Goal: Check status: Check status

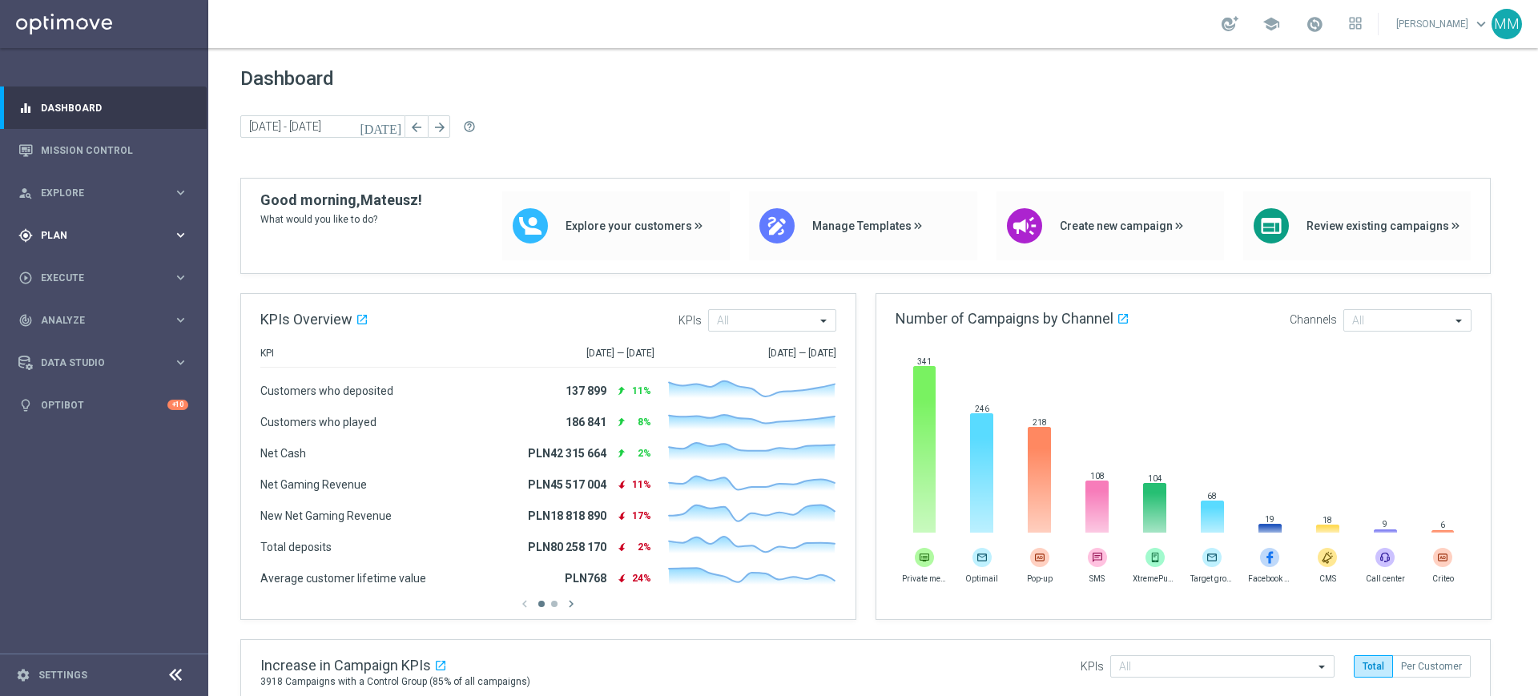
click at [135, 241] on div "gps_fixed Plan" at bounding box center [95, 235] width 155 height 14
click at [42, 158] on link "Mission Control" at bounding box center [114, 150] width 147 height 42
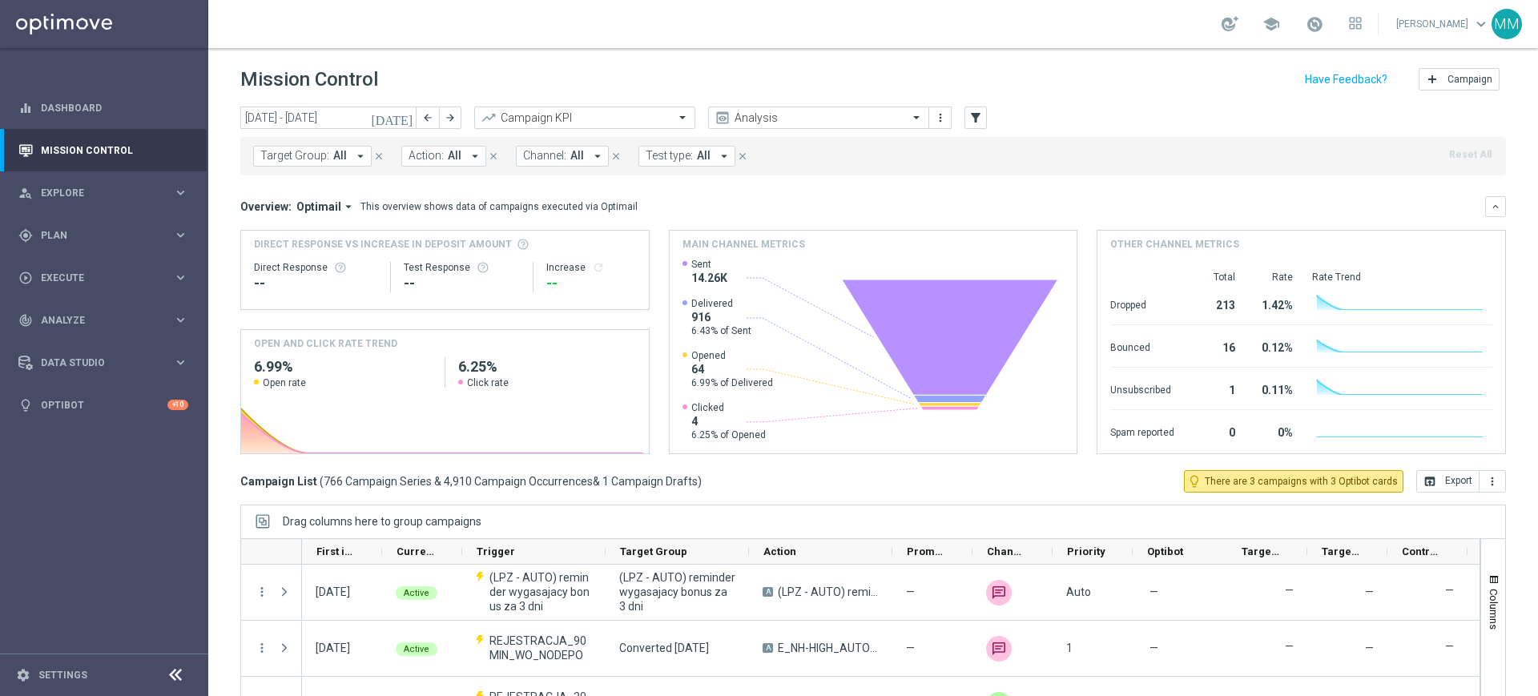
click at [310, 159] on span "Target Group:" at bounding box center [294, 156] width 69 height 14
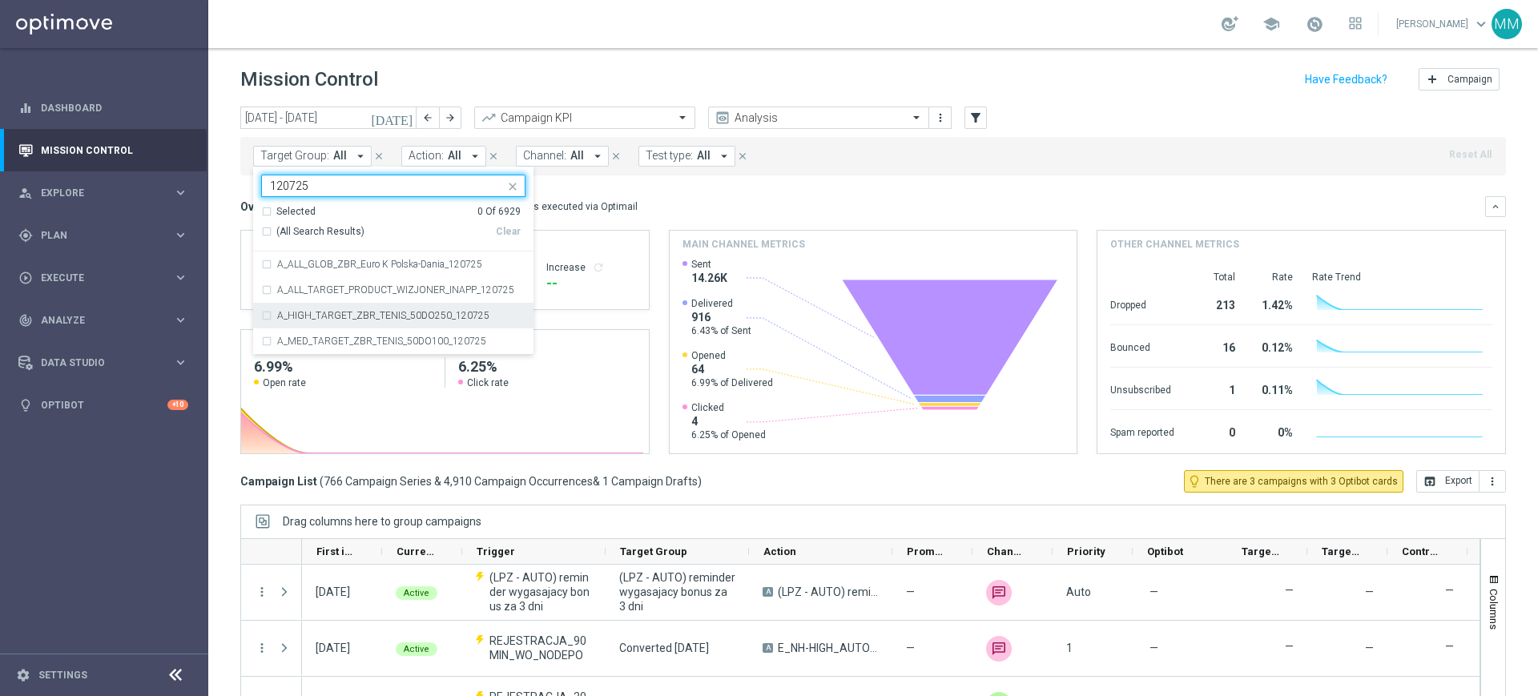
click at [313, 320] on div "A_HIGH_TARGET_ZBR_TENIS_50DO250_120725" at bounding box center [393, 316] width 264 height 26
type input "120725"
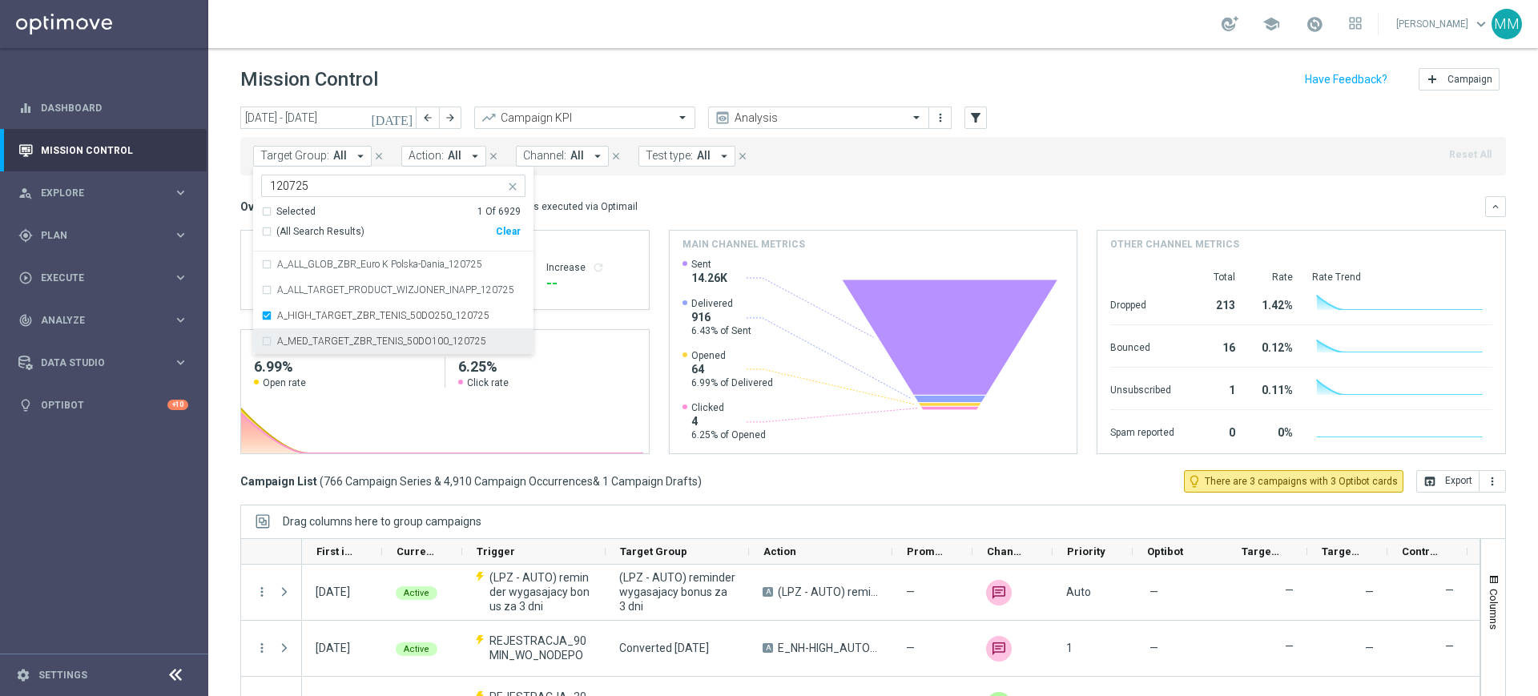
click at [314, 342] on label "A_MED_TARGET_ZBR_TENIS_50DO100_120725" at bounding box center [381, 341] width 209 height 10
click at [603, 296] on div "Direct Response -- Test Response -- Increase refresh" at bounding box center [445, 277] width 382 height 51
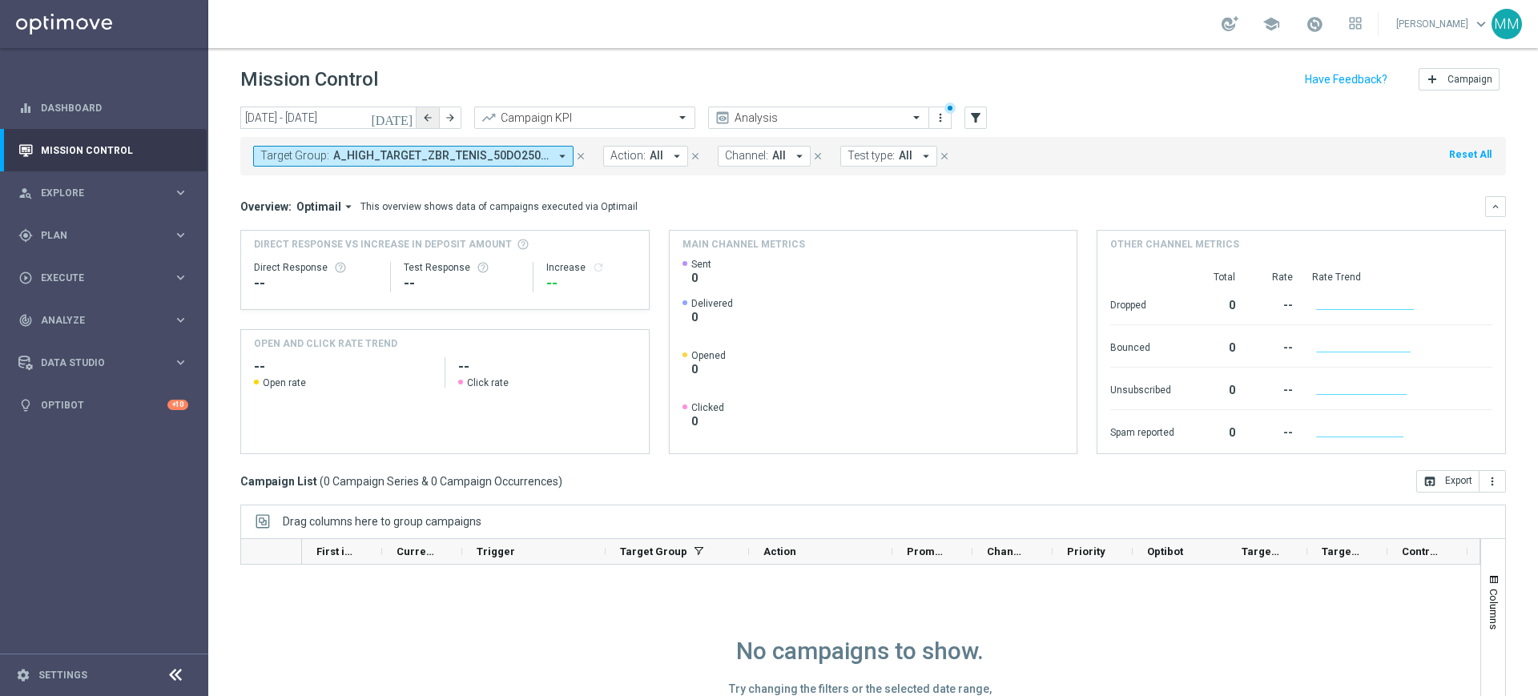
click at [423, 119] on icon "arrow_back" at bounding box center [427, 117] width 11 height 11
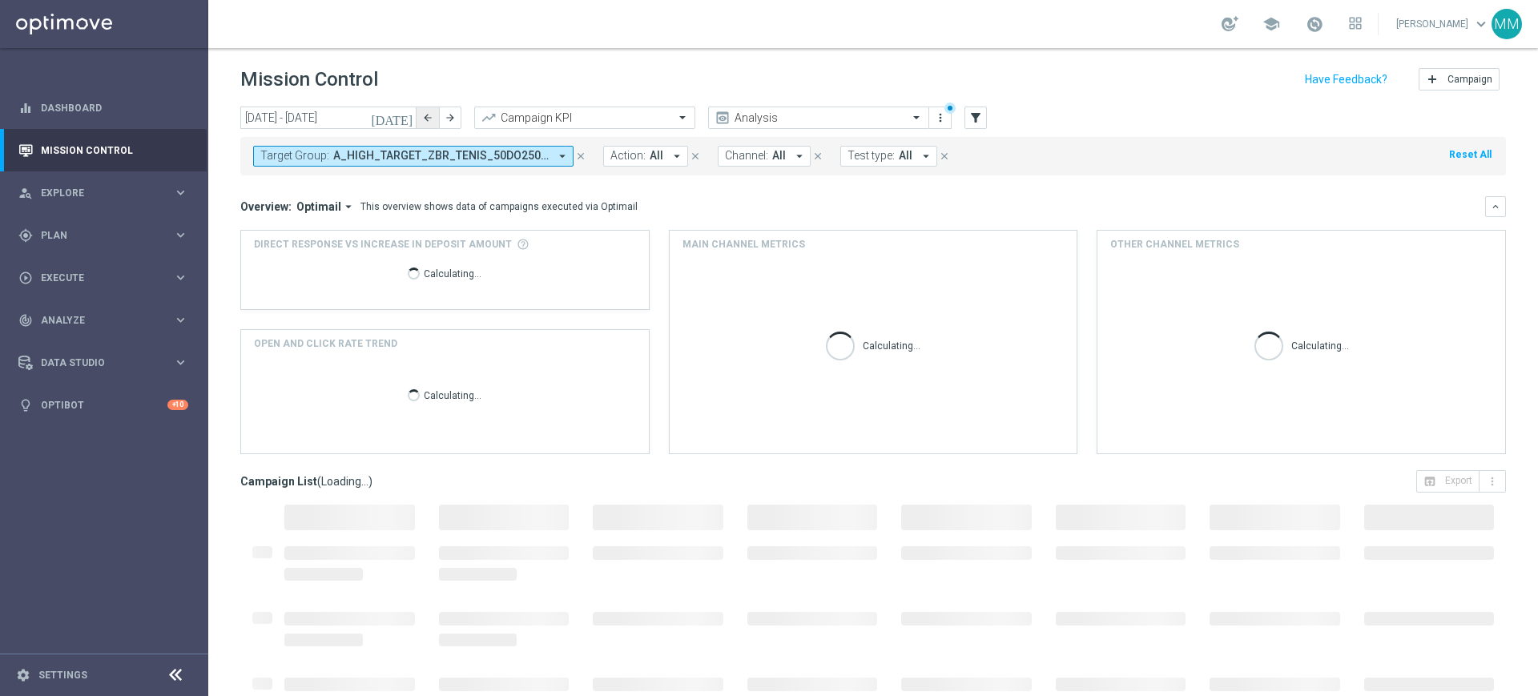
click at [423, 119] on icon "arrow_back" at bounding box center [427, 117] width 11 height 11
click at [435, 116] on button "arrow_back" at bounding box center [428, 118] width 22 height 22
click at [434, 115] on button "arrow_back" at bounding box center [428, 118] width 22 height 22
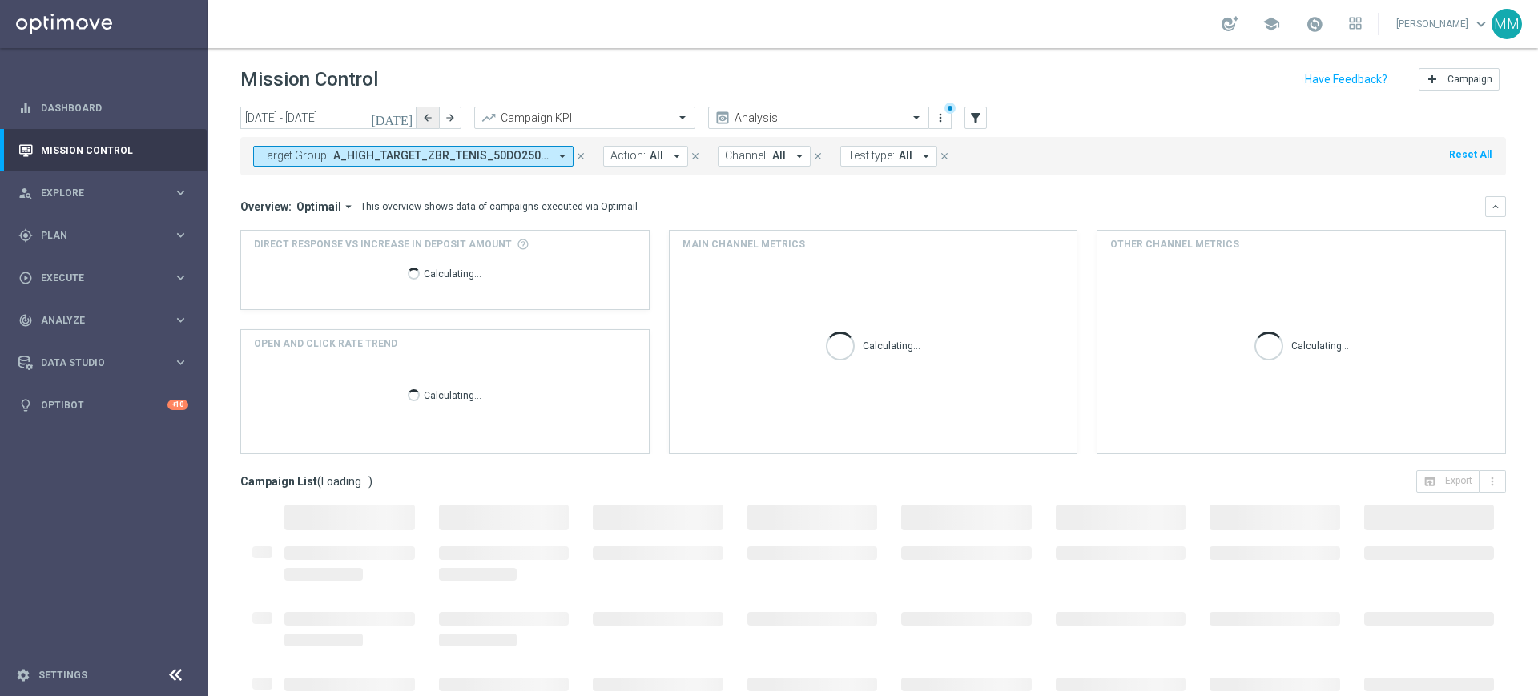
click at [433, 115] on icon "arrow_back" at bounding box center [427, 117] width 11 height 11
click at [433, 112] on icon "arrow_back" at bounding box center [427, 117] width 11 height 11
type input "07 Jul 2025 - 13 Jul 2025"
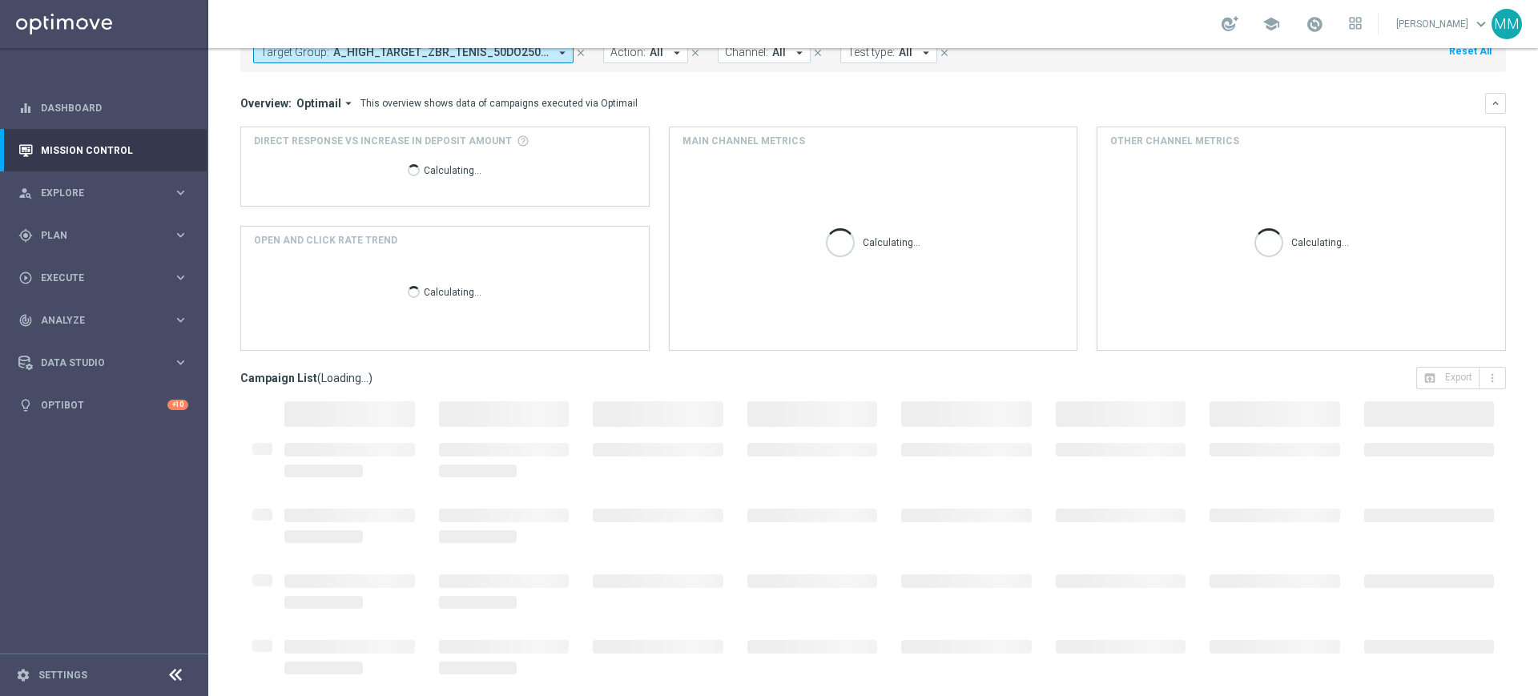
scroll to position [105, 0]
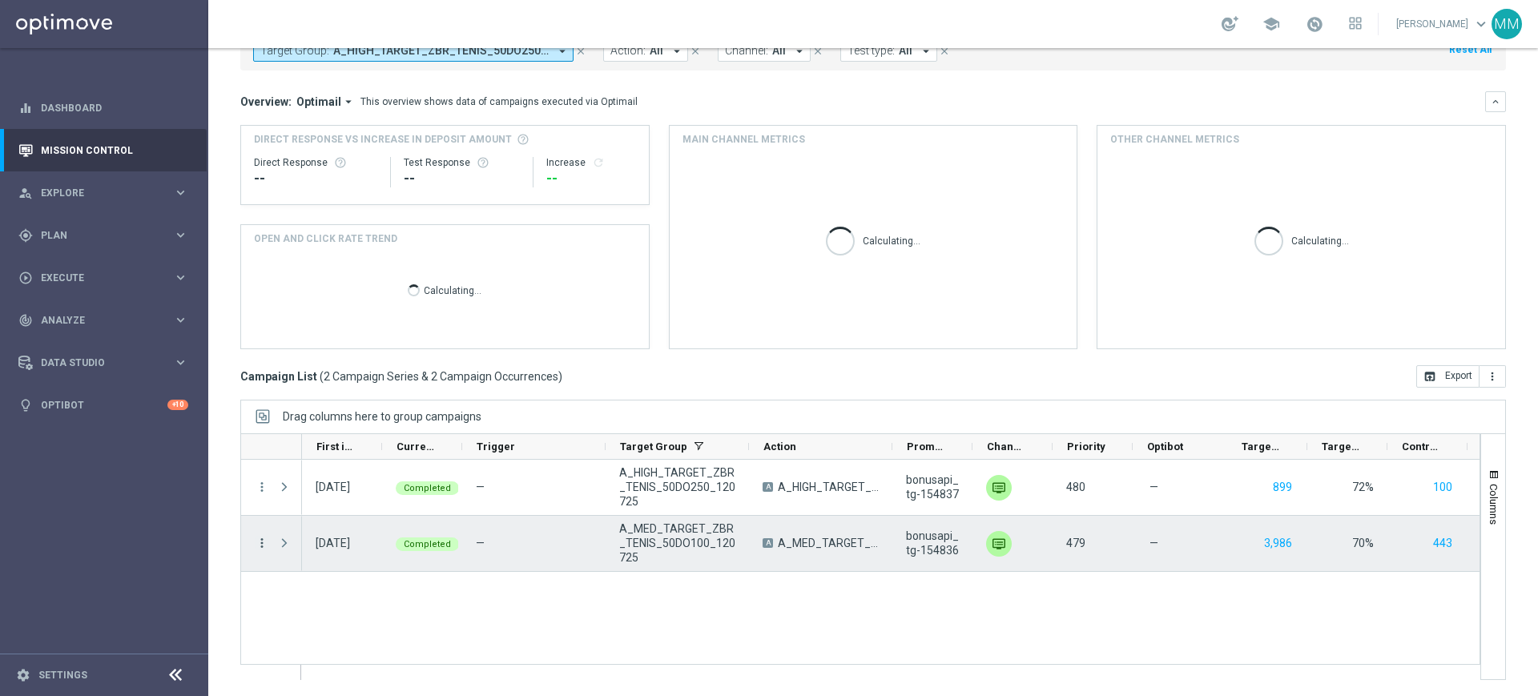
click at [264, 536] on icon "more_vert" at bounding box center [262, 543] width 14 height 14
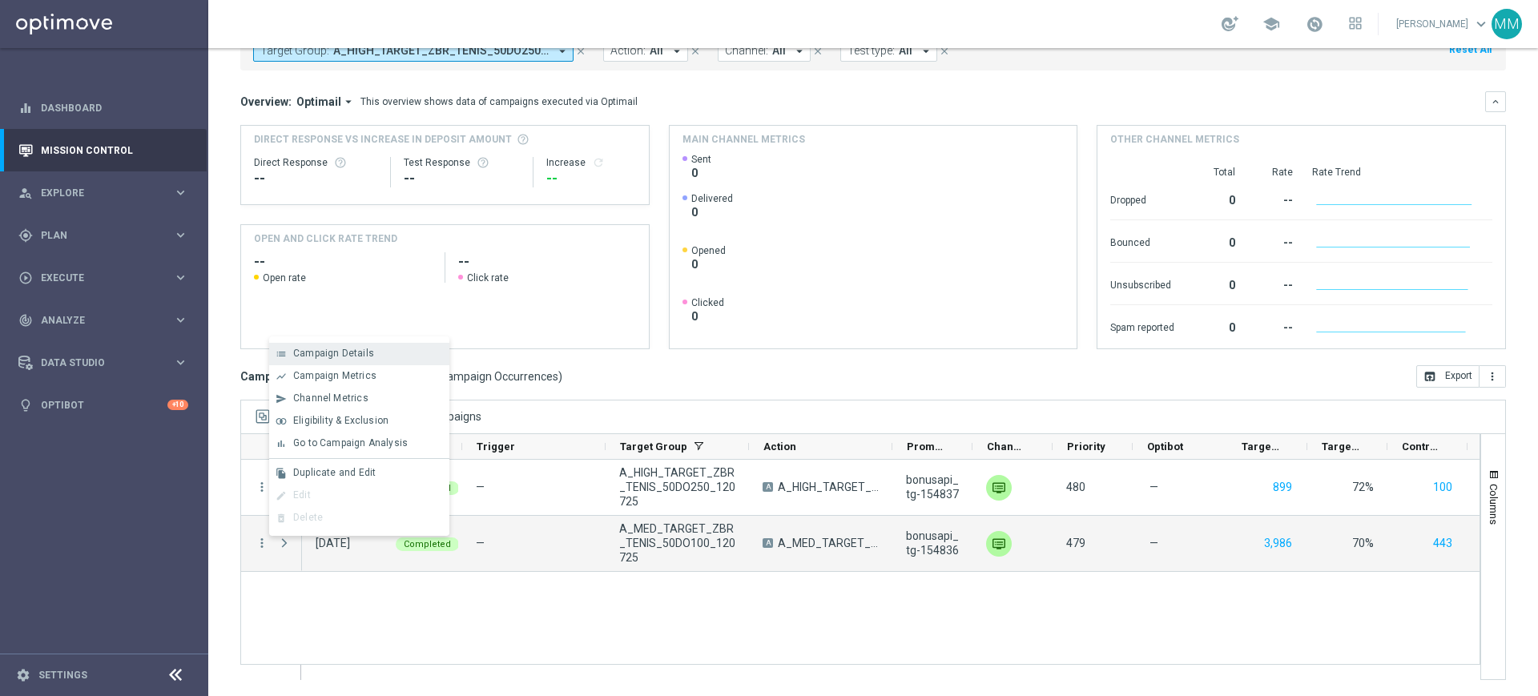
click at [372, 349] on div "Campaign Details" at bounding box center [367, 353] width 149 height 11
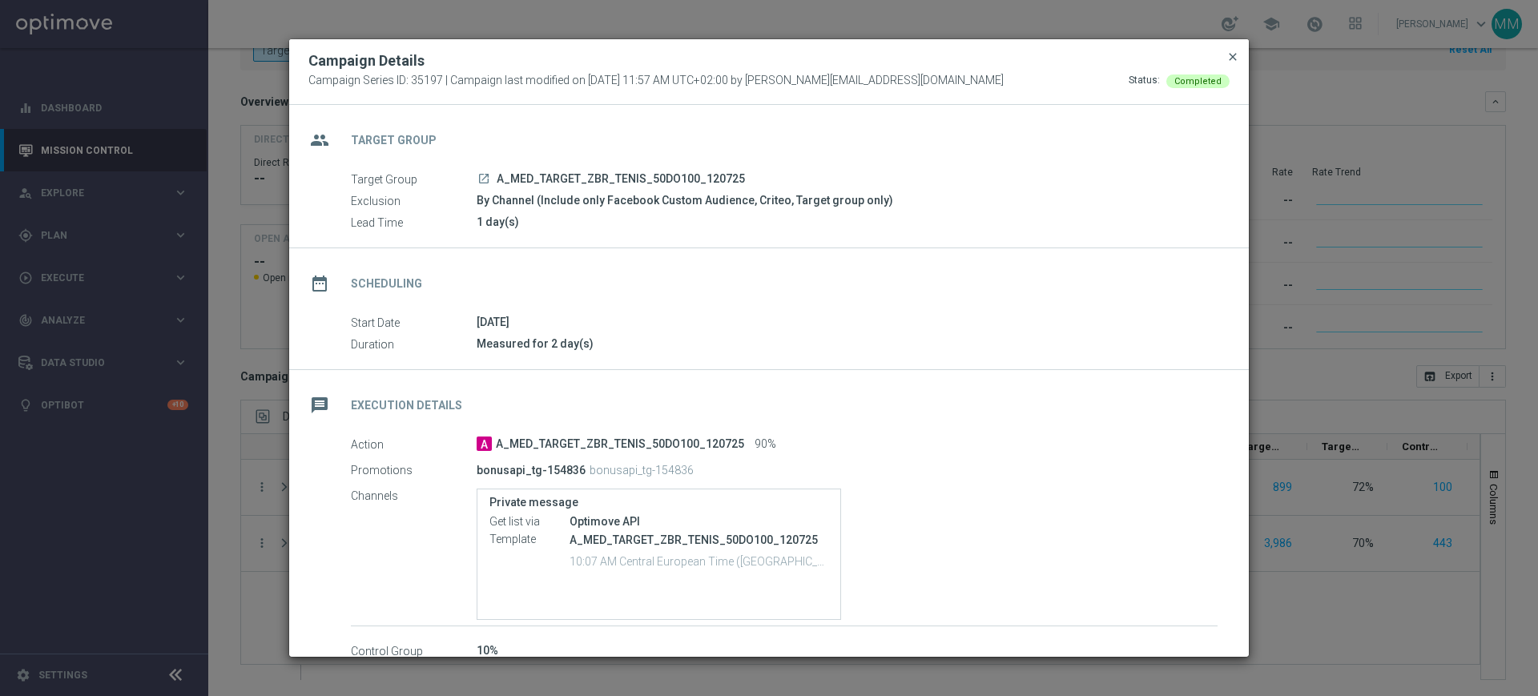
click at [1230, 60] on span "close" at bounding box center [1232, 56] width 13 height 13
